Goal: Task Accomplishment & Management: Complete application form

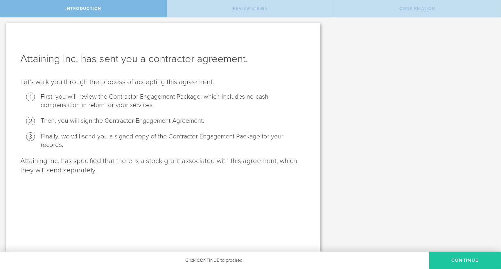
click at [460, 262] on button "Continue" at bounding box center [465, 260] width 72 height 17
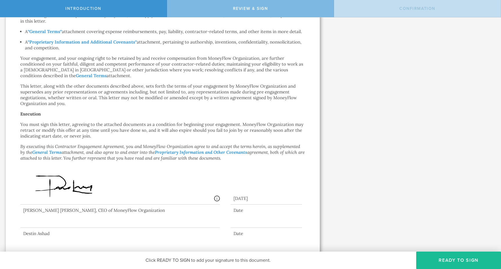
scroll to position [361, 0]
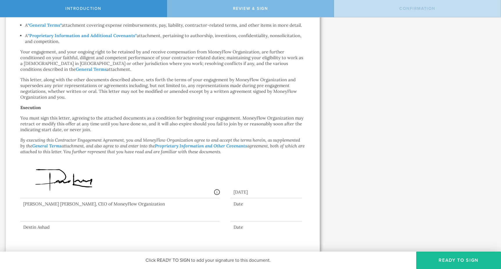
click at [235, 216] on div at bounding box center [266, 217] width 71 height 9
click at [35, 215] on div at bounding box center [120, 210] width 200 height 23
drag, startPoint x: 35, startPoint y: 212, endPoint x: 43, endPoint y: 229, distance: 18.3
click at [43, 229] on div "Destin Ashad Date" at bounding box center [162, 215] width 285 height 32
click at [462, 266] on button "Ready to Sign" at bounding box center [459, 260] width 85 height 17
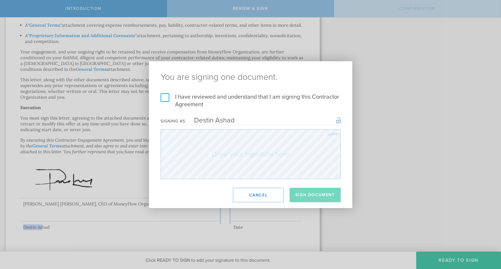
click at [167, 98] on label "I have reviewed and understand that I am signing this Contractor Agreement" at bounding box center [251, 100] width 180 height 15
click at [0, 0] on input "I have reviewed and understand that I am signing this Contractor Agreement" at bounding box center [0, 0] width 0 height 0
click at [301, 195] on button "Sign Document" at bounding box center [315, 195] width 51 height 15
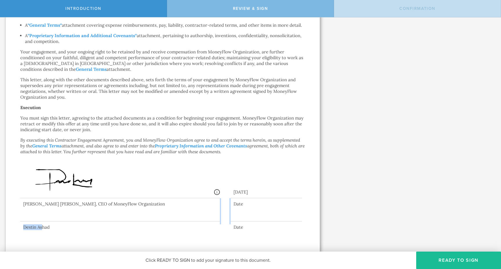
scroll to position [0, 0]
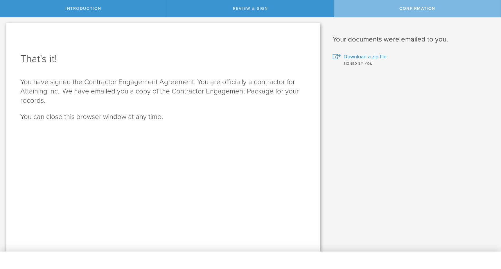
click at [295, 8] on div "Review & sign" at bounding box center [250, 8] width 167 height 17
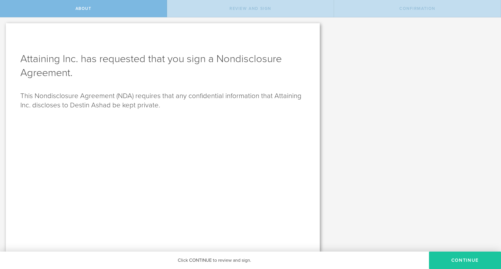
click at [459, 259] on button "Continue" at bounding box center [465, 260] width 72 height 17
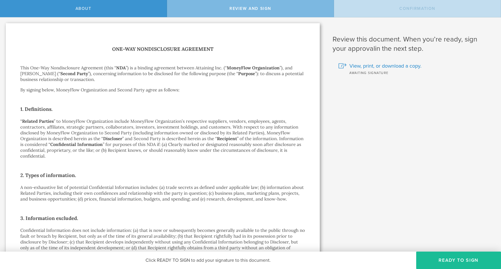
click at [459, 259] on button "Ready to Sign" at bounding box center [459, 260] width 85 height 17
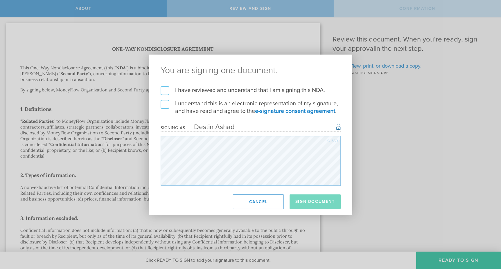
click at [167, 93] on label "I have reviewed and understand that I am signing this NDA." at bounding box center [251, 91] width 180 height 8
click at [0, 0] on input "I have reviewed and understand that I am signing this NDA." at bounding box center [0, 0] width 0 height 0
click at [167, 101] on label "I understand this is an electronic representation of my signature, and have rea…" at bounding box center [251, 107] width 180 height 15
click at [0, 0] on input "I understand this is an electronic representation of my signature, and have rea…" at bounding box center [0, 0] width 0 height 0
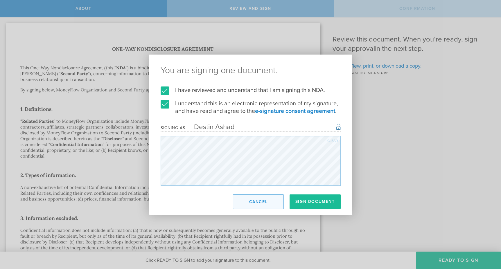
click at [273, 206] on button "Cancel" at bounding box center [258, 202] width 51 height 15
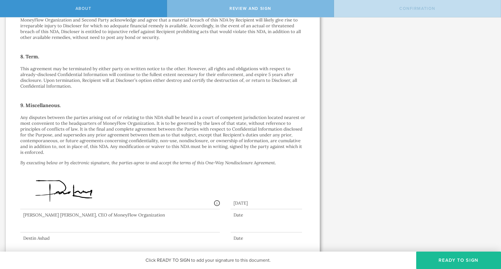
scroll to position [417, 0]
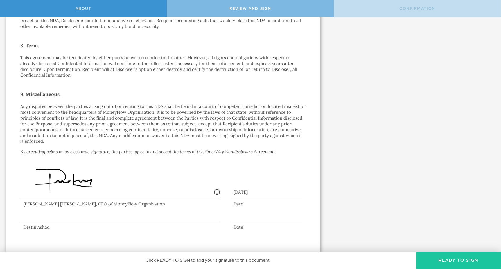
click at [462, 265] on button "Ready to Sign" at bounding box center [459, 260] width 85 height 17
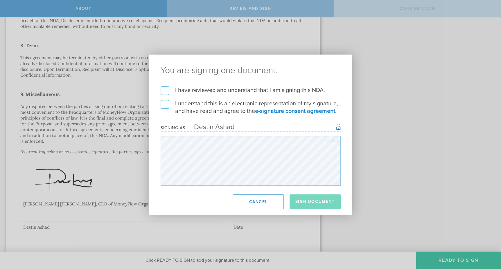
click at [184, 93] on label "I have reviewed and understand that I am signing this NDA." at bounding box center [251, 91] width 180 height 8
click at [0, 0] on input "I have reviewed and understand that I am signing this NDA." at bounding box center [0, 0] width 0 height 0
click at [182, 103] on label "I understand this is an electronic representation of my signature, and have rea…" at bounding box center [251, 107] width 180 height 15
click at [0, 0] on input "I understand this is an electronic representation of my signature, and have rea…" at bounding box center [0, 0] width 0 height 0
click at [319, 199] on button "Sign Document" at bounding box center [315, 202] width 51 height 15
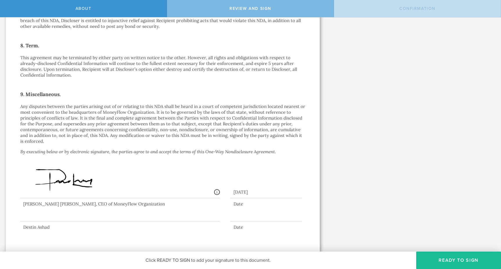
scroll to position [0, 0]
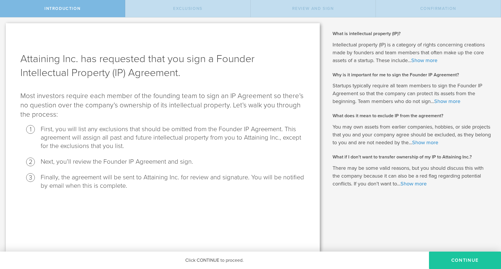
click at [441, 261] on button "Continue" at bounding box center [465, 260] width 72 height 17
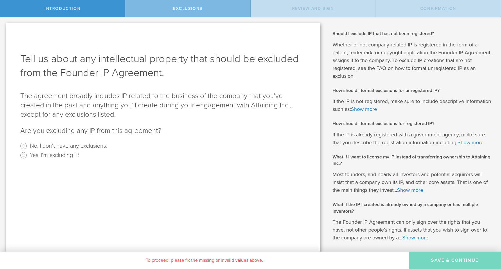
click at [40, 158] on label "Yes, I'm excluding IP." at bounding box center [54, 155] width 49 height 8
click at [28, 158] on input "Yes, I'm excluding IP." at bounding box center [23, 155] width 9 height 9
radio input "true"
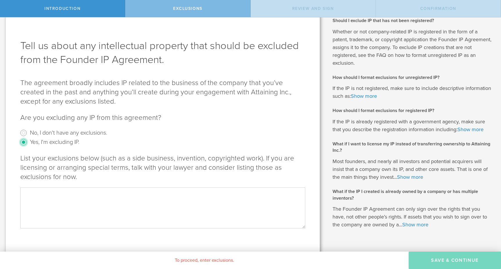
scroll to position [18, 0]
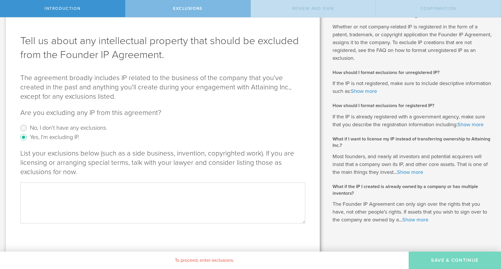
click at [38, 130] on label "No, I don't have any exclusions." at bounding box center [68, 128] width 77 height 8
click at [28, 130] on input "No, I don't have any exclusions." at bounding box center [23, 128] width 9 height 9
radio input "true"
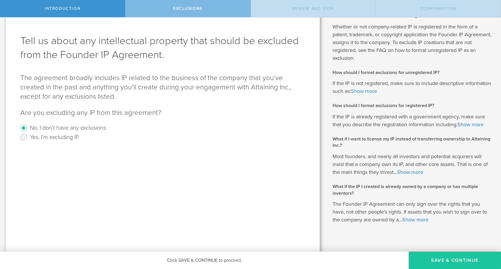
click at [434, 262] on button "Save & Continue" at bounding box center [455, 260] width 92 height 17
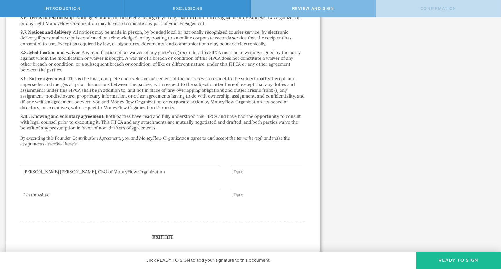
scroll to position [1376, 0]
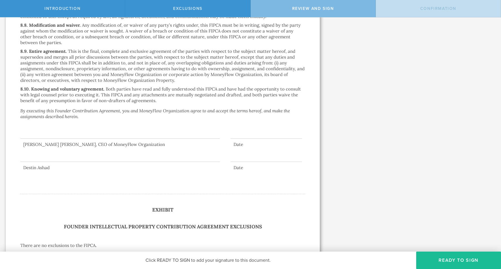
drag, startPoint x: 435, startPoint y: 259, endPoint x: 434, endPoint y: 226, distance: 32.9
click at [434, 17] on div "Introduction Exclusions Review and Sign Confirmation Attaining Inc. has request…" at bounding box center [250, 8] width 501 height 17
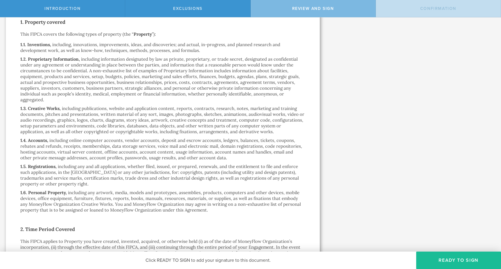
scroll to position [0, 0]
